Goal: Find specific page/section: Find specific page/section

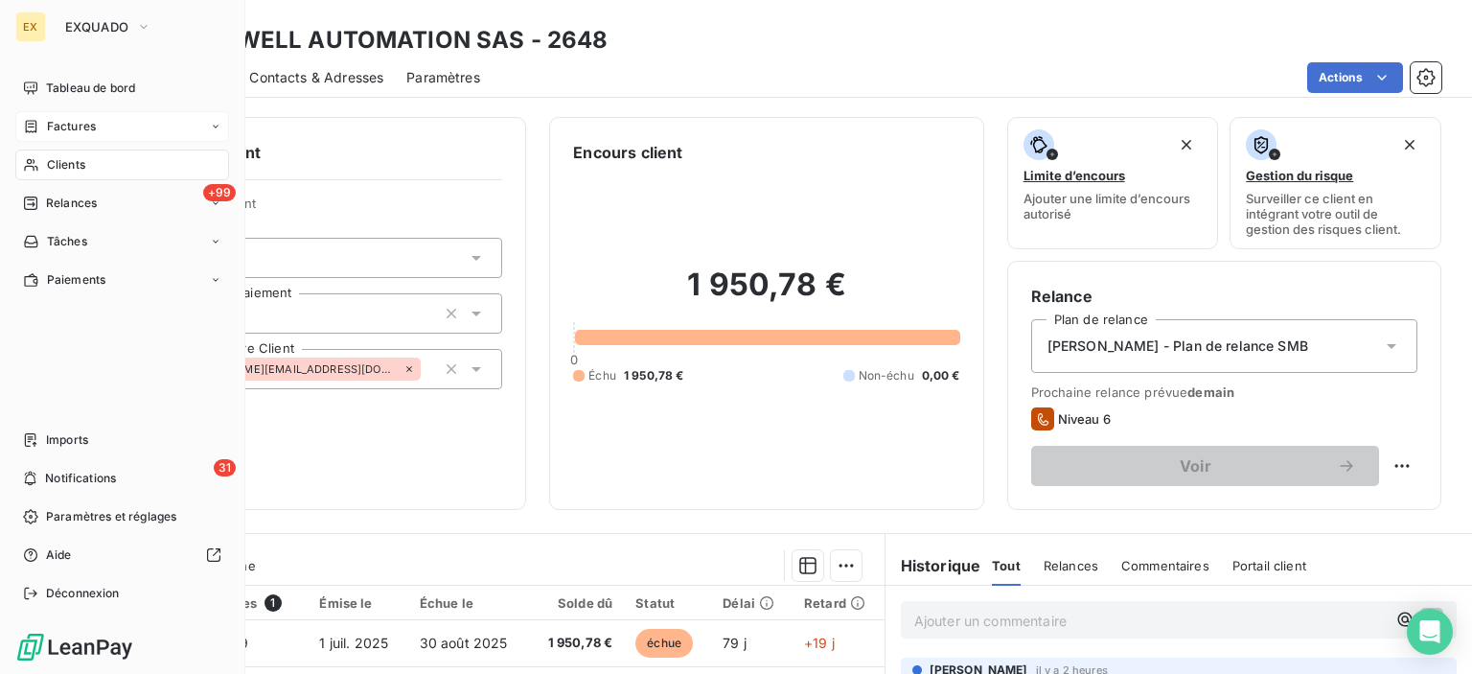
click at [38, 140] on div "Factures" at bounding box center [122, 126] width 214 height 31
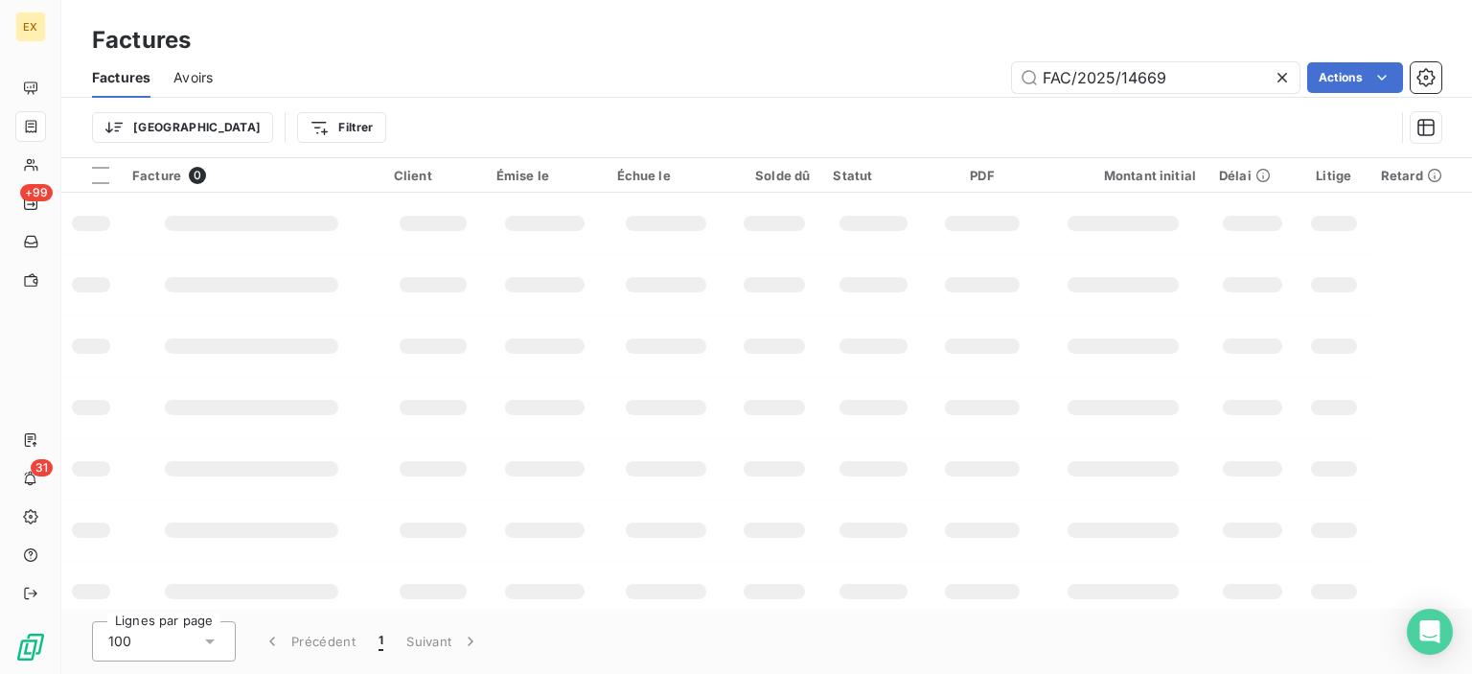
drag, startPoint x: 1186, startPoint y: 81, endPoint x: 990, endPoint y: 67, distance: 196.9
click at [990, 67] on div "FAC/2025/14669 Actions" at bounding box center [838, 77] width 1205 height 31
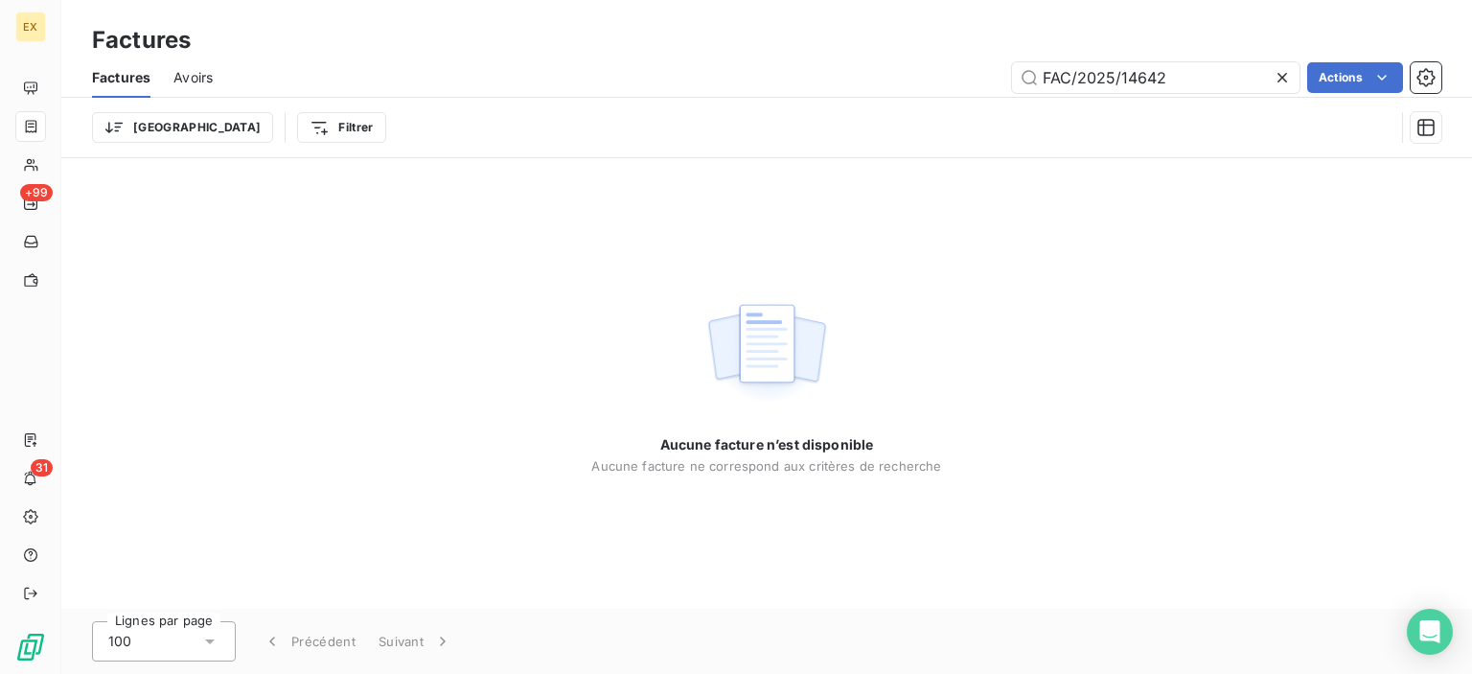
drag, startPoint x: 1043, startPoint y: 74, endPoint x: 973, endPoint y: 72, distance: 70.0
click at [974, 72] on div "FAC/2025/14642 Actions" at bounding box center [838, 77] width 1205 height 31
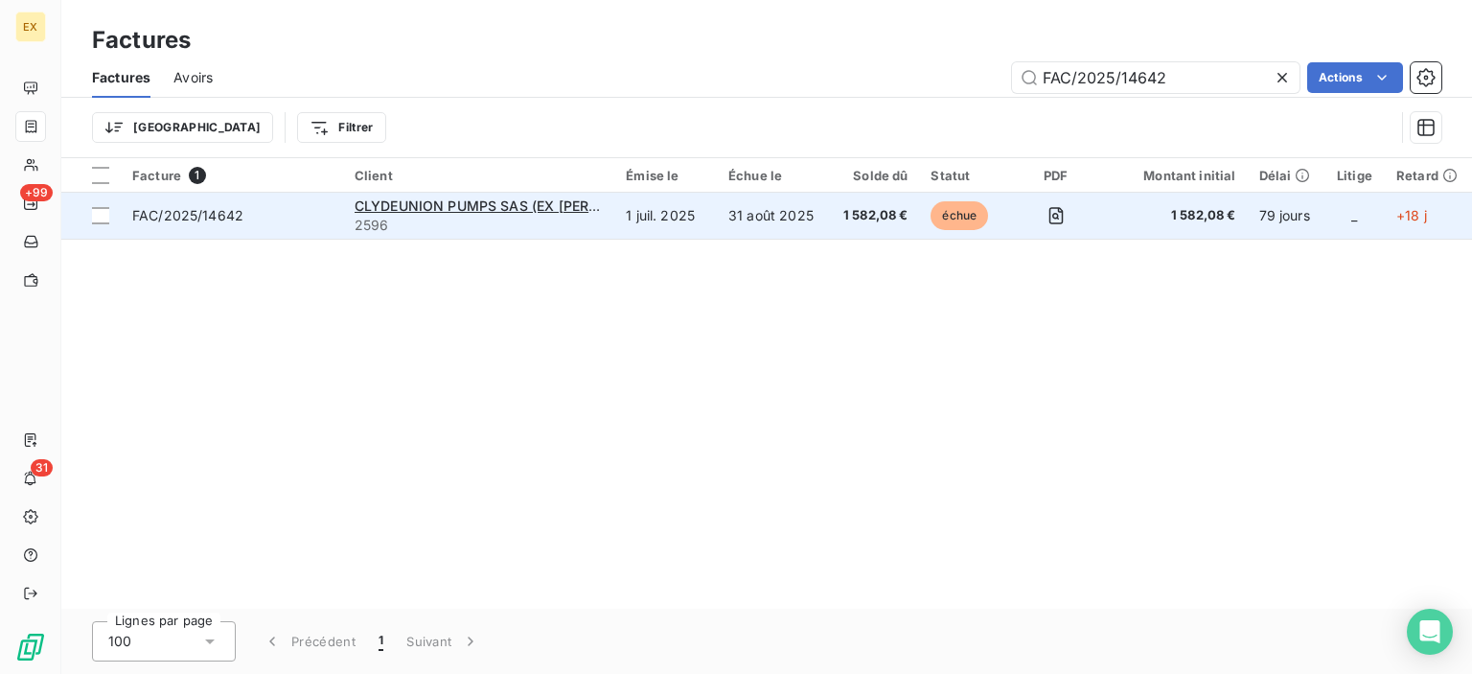
type input "FAC/2025/14642"
click at [318, 232] on td "FAC/2025/14642" at bounding box center [232, 216] width 222 height 46
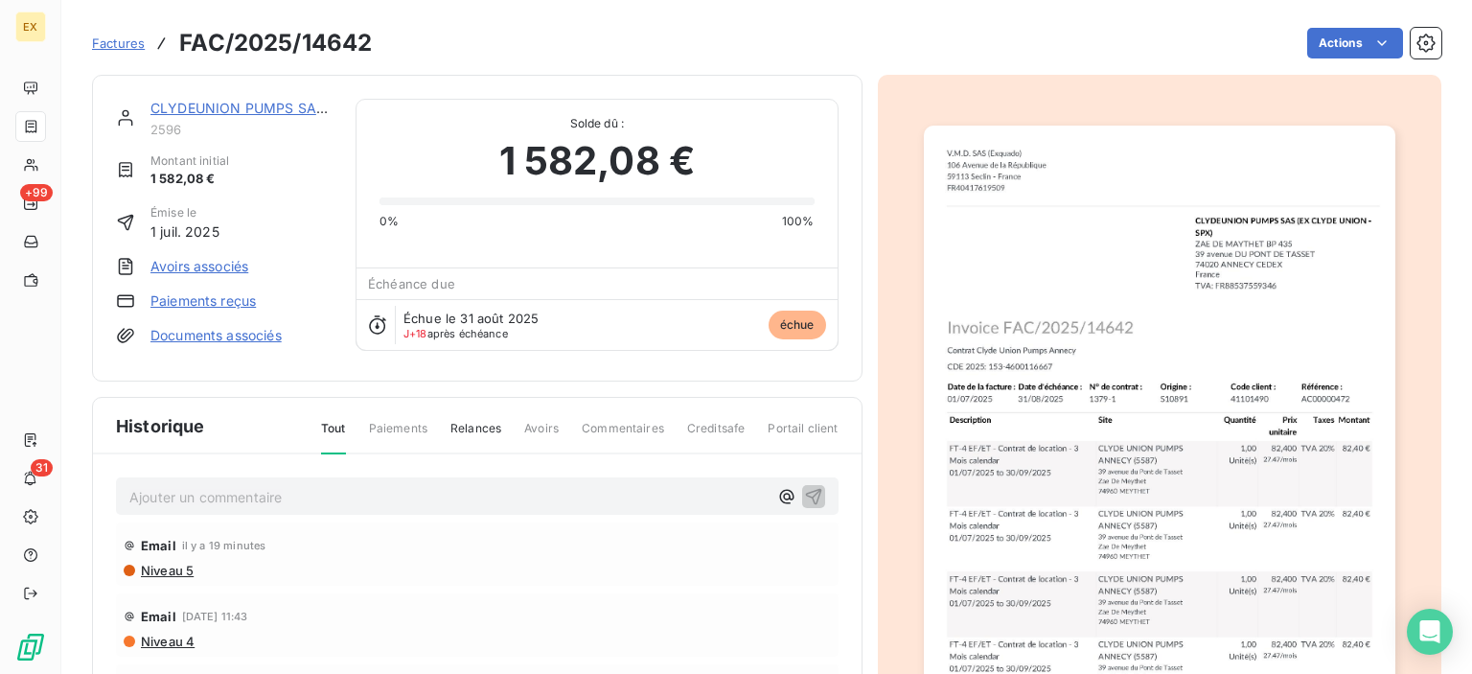
click at [276, 104] on link "CLYDEUNION PUMPS SAS (EX [PERSON_NAME] UNION - SPX)" at bounding box center [356, 108] width 413 height 16
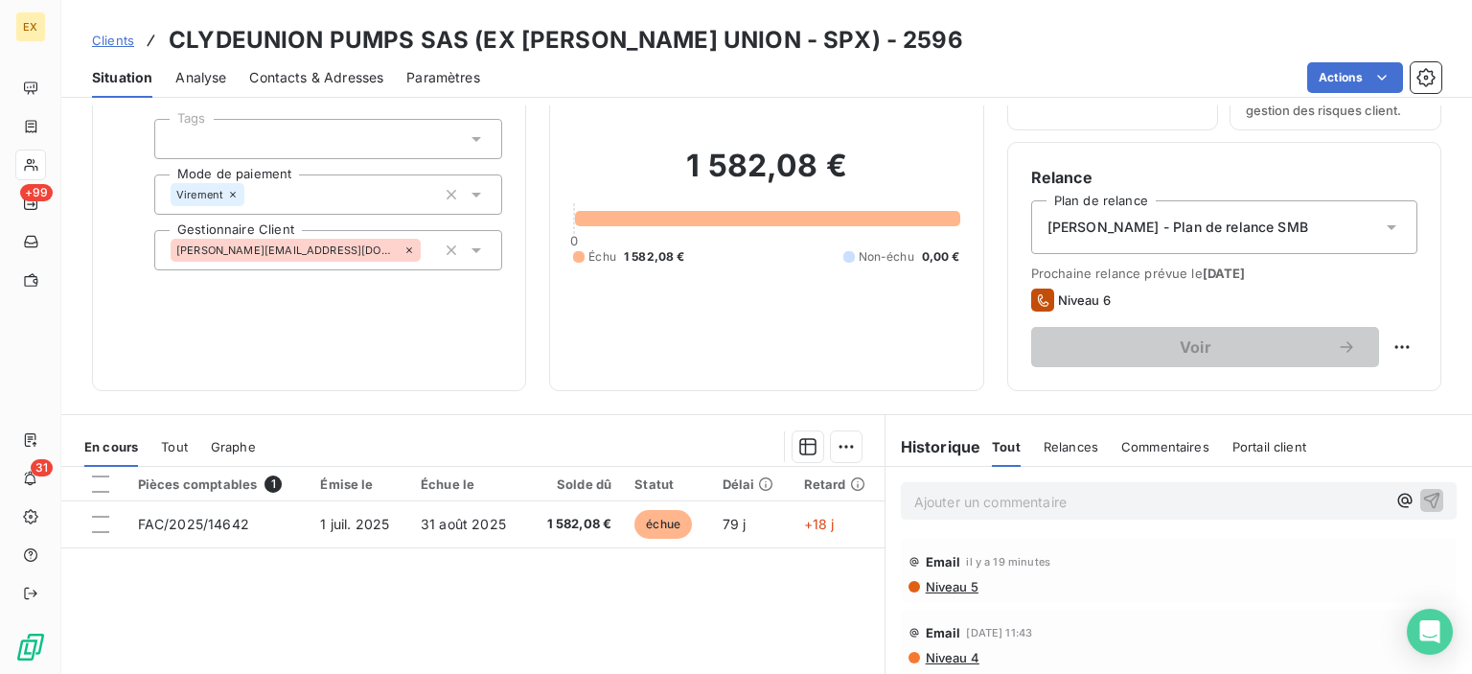
scroll to position [287, 0]
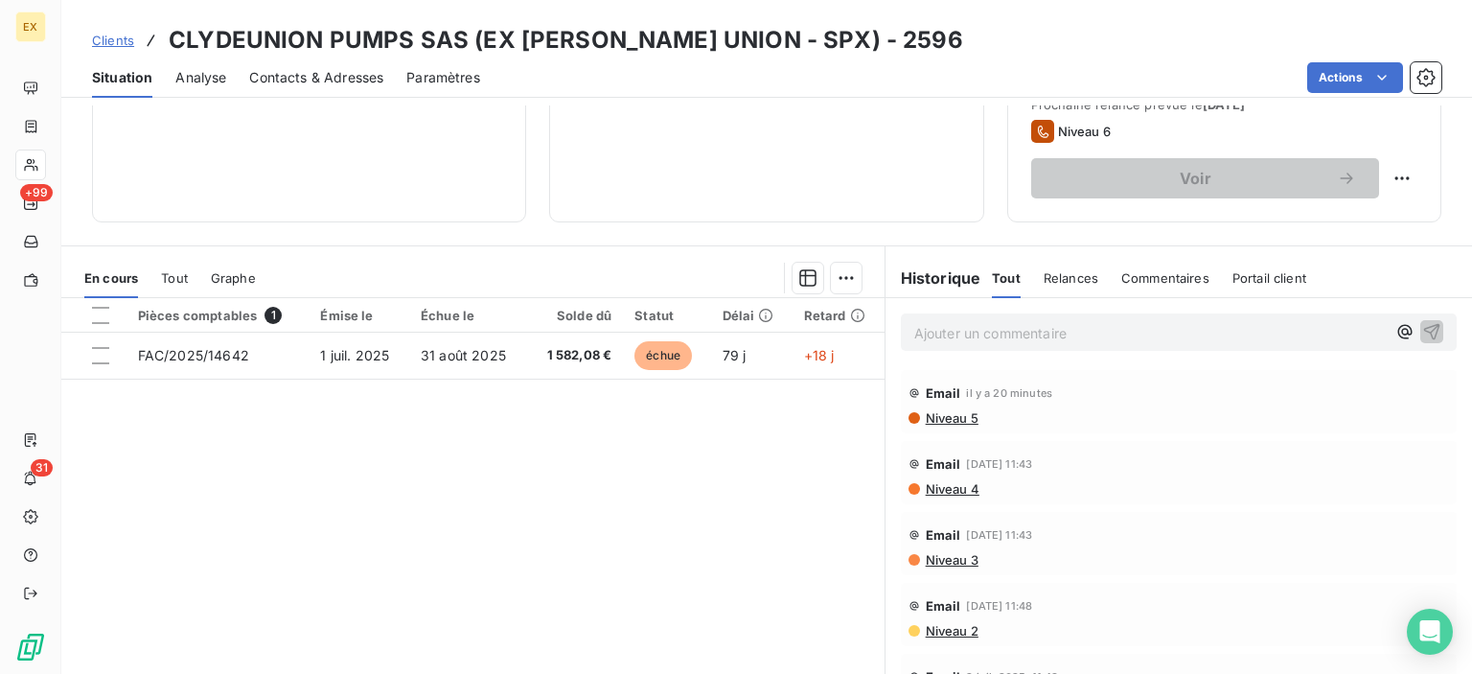
click at [938, 328] on p "Ajouter un commentaire ﻿" at bounding box center [1149, 333] width 471 height 24
